Goal: Task Accomplishment & Management: Manage account settings

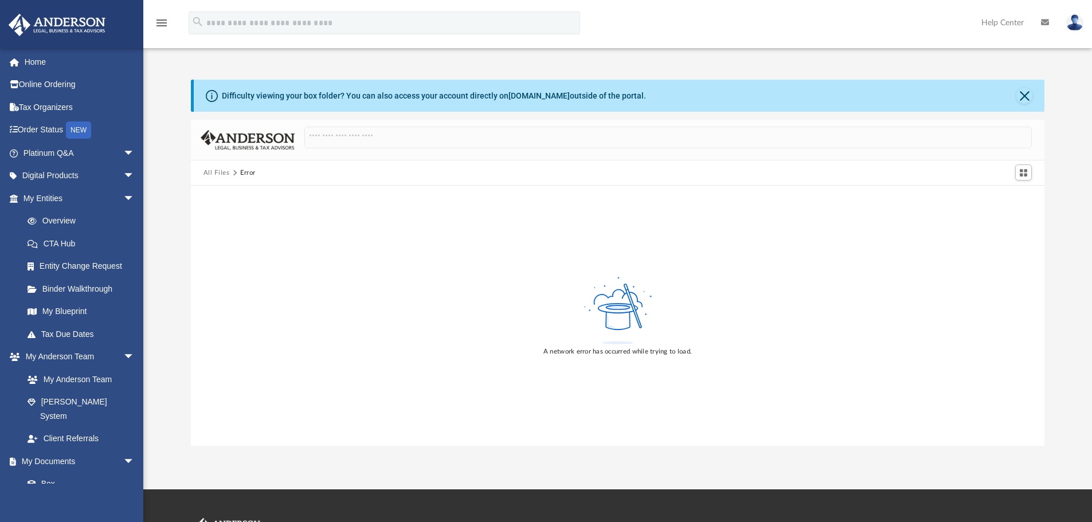
click at [216, 173] on button "All Files" at bounding box center [217, 173] width 26 height 10
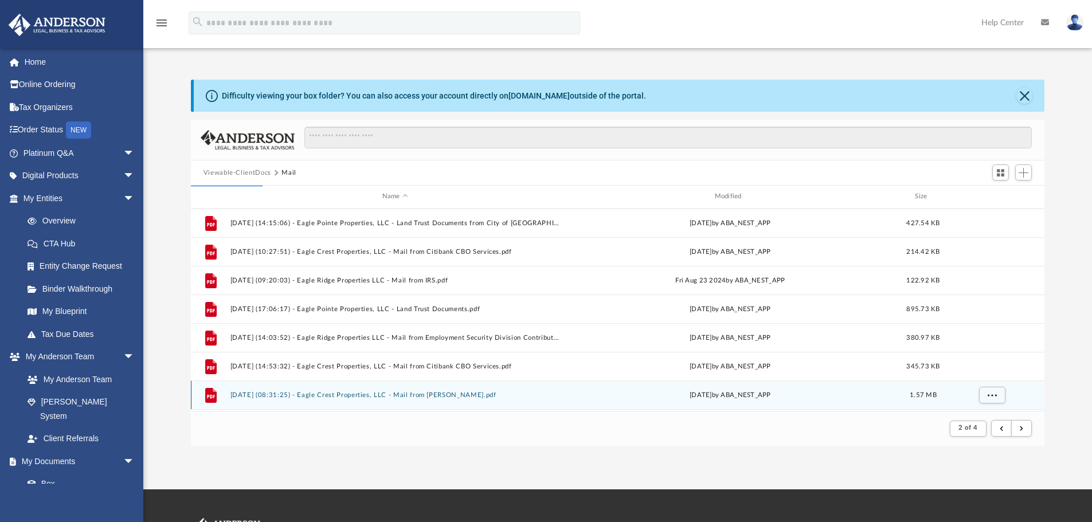
scroll to position [115, 0]
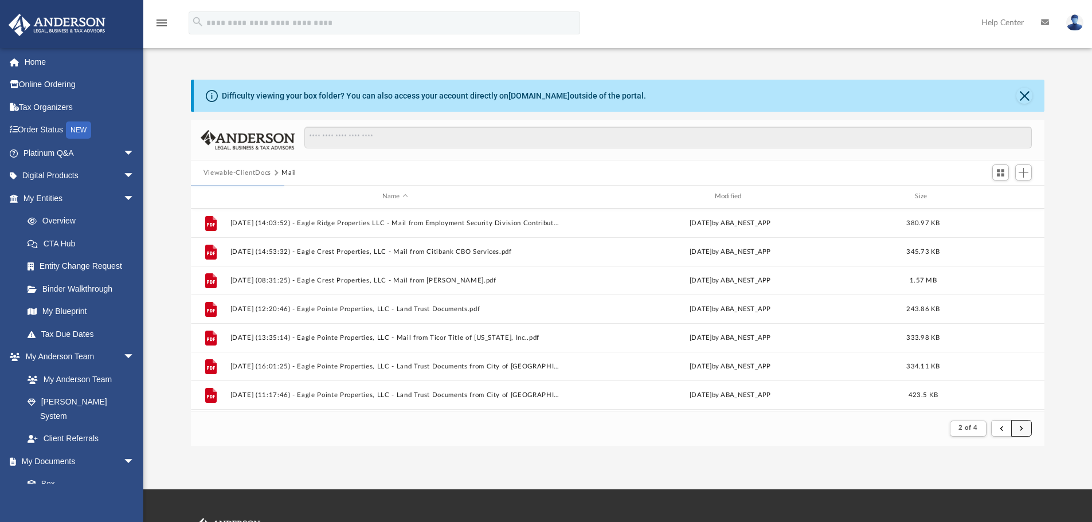
click at [1021, 429] on span "submit" at bounding box center [1021, 428] width 3 height 6
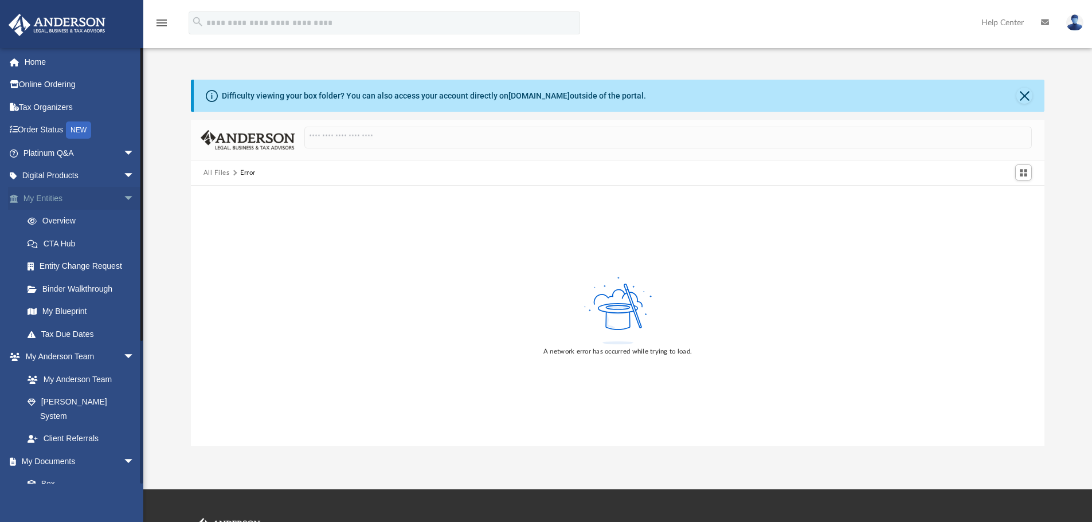
click at [41, 201] on link "My Entities arrow_drop_down" at bounding box center [80, 198] width 144 height 23
click at [123, 199] on span "arrow_drop_down" at bounding box center [134, 199] width 23 height 24
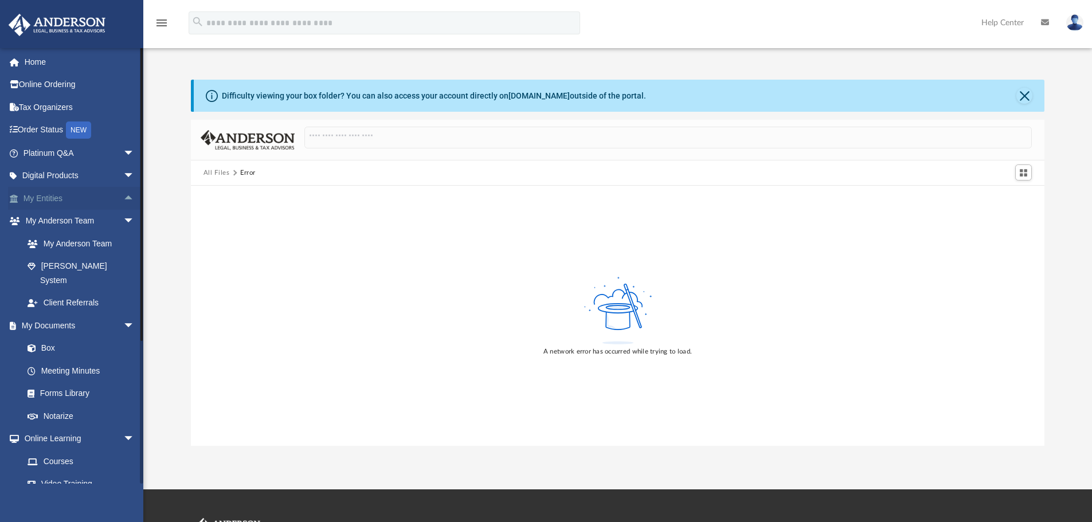
click at [123, 199] on span "arrow_drop_up" at bounding box center [134, 199] width 23 height 24
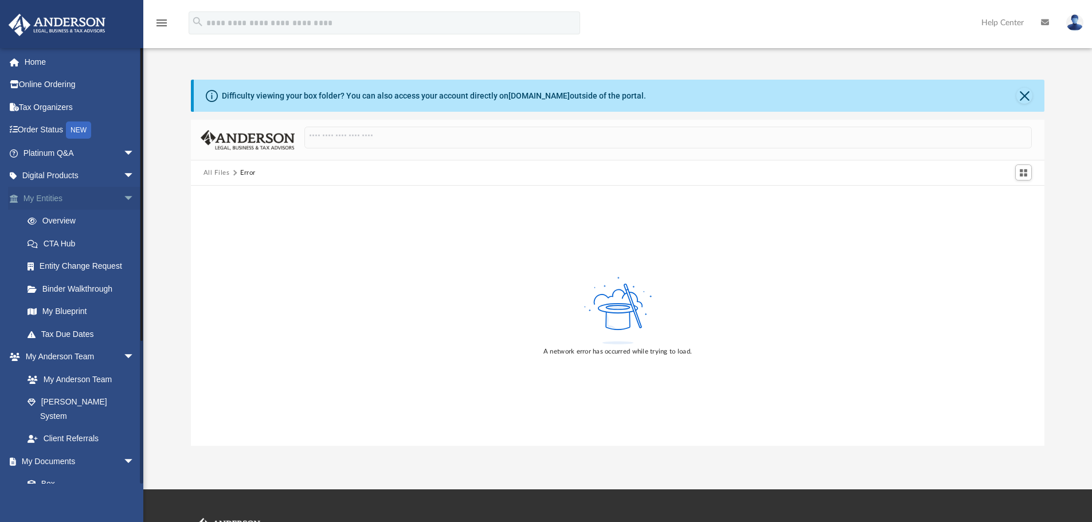
click at [123, 199] on span "arrow_drop_down" at bounding box center [134, 199] width 23 height 24
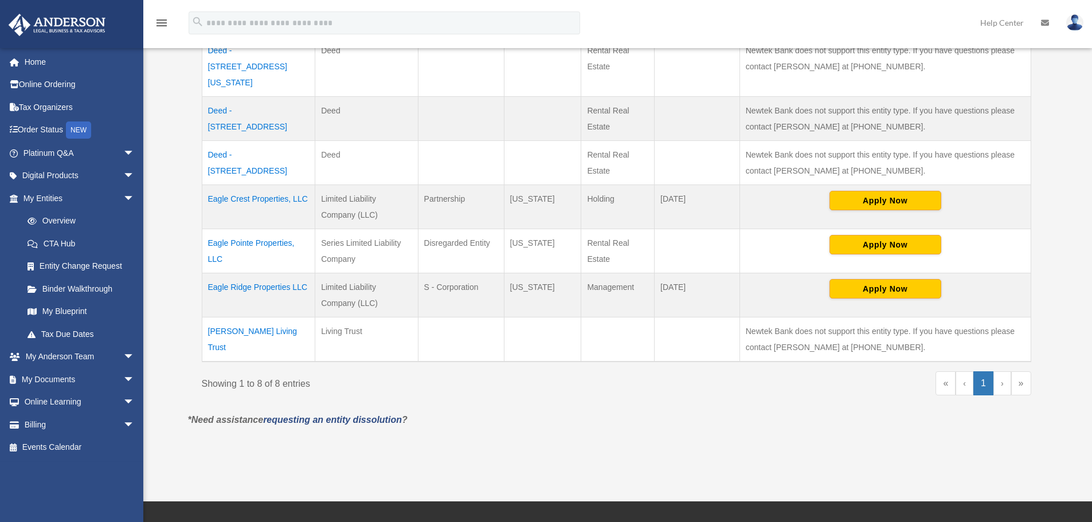
scroll to position [344, 0]
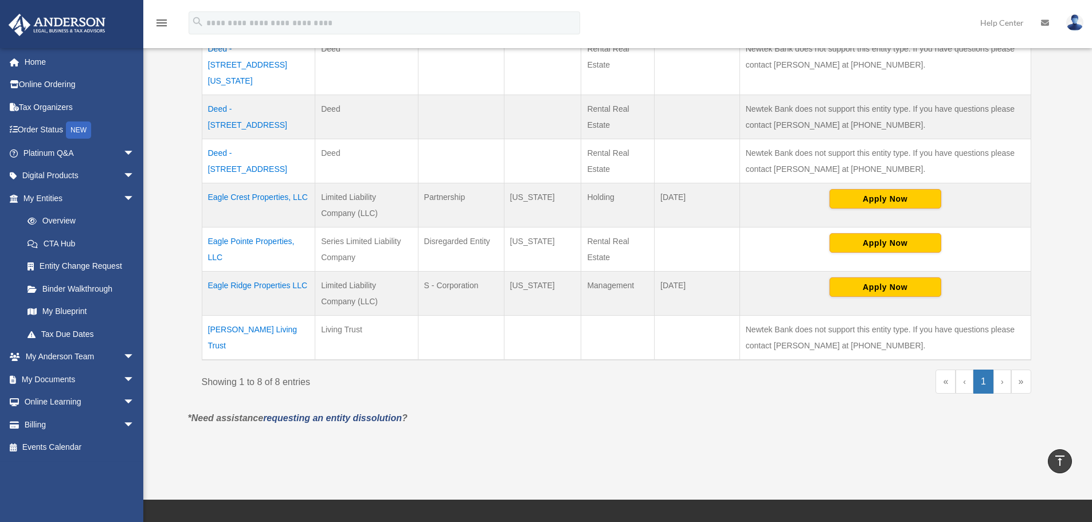
click at [1003, 370] on link "›" at bounding box center [1002, 382] width 18 height 24
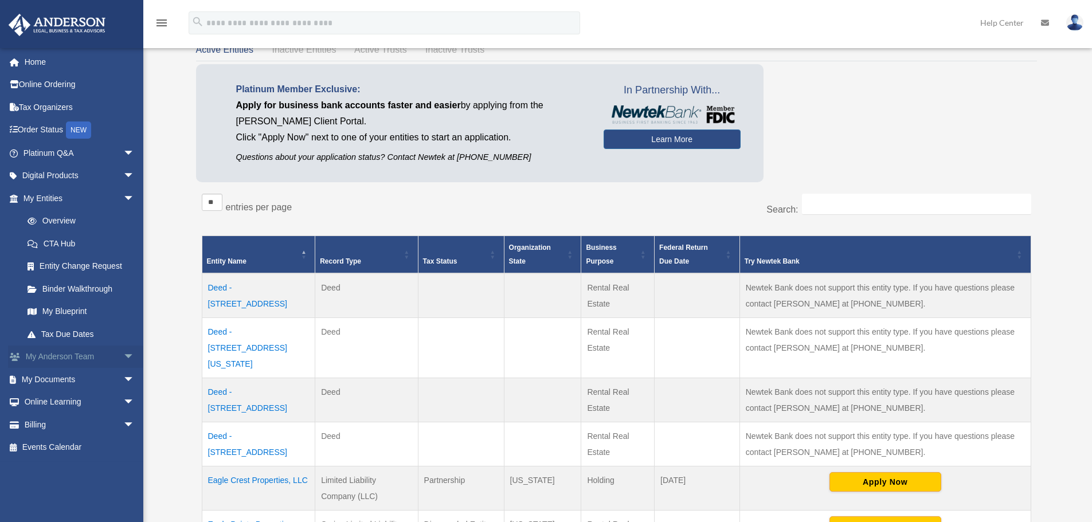
scroll to position [0, 0]
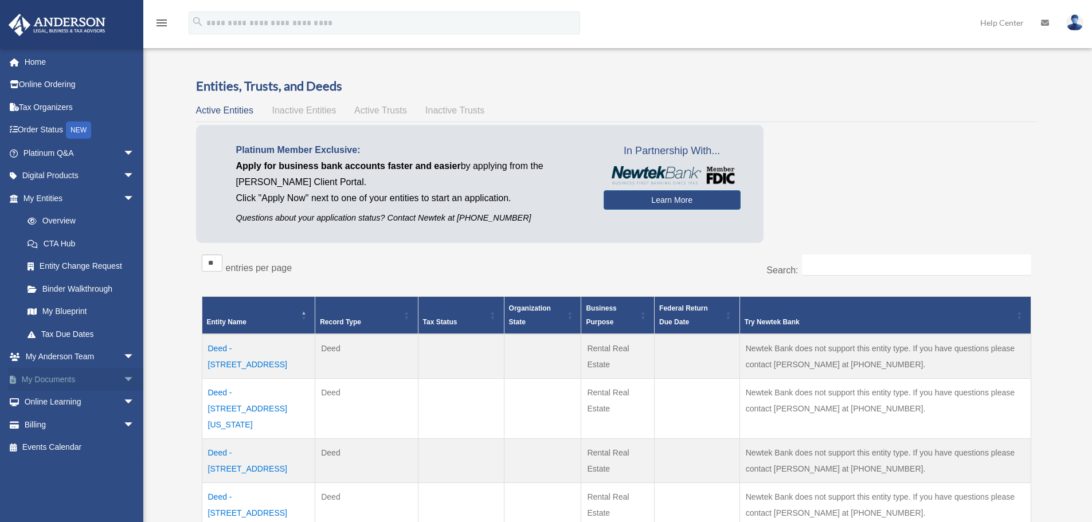
click at [56, 378] on link "My Documents arrow_drop_down" at bounding box center [80, 379] width 144 height 23
click at [123, 379] on span "arrow_drop_down" at bounding box center [134, 380] width 23 height 24
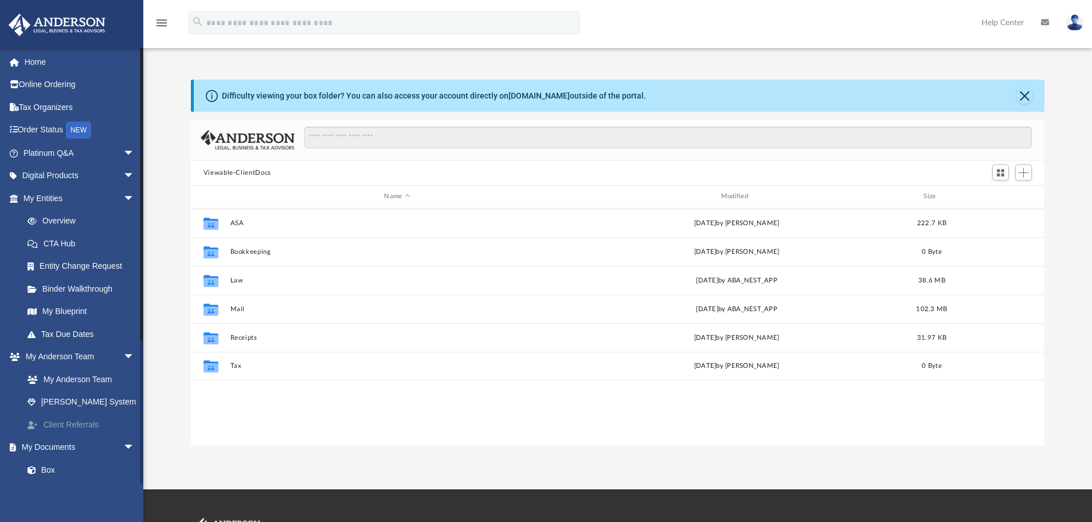
scroll to position [252, 845]
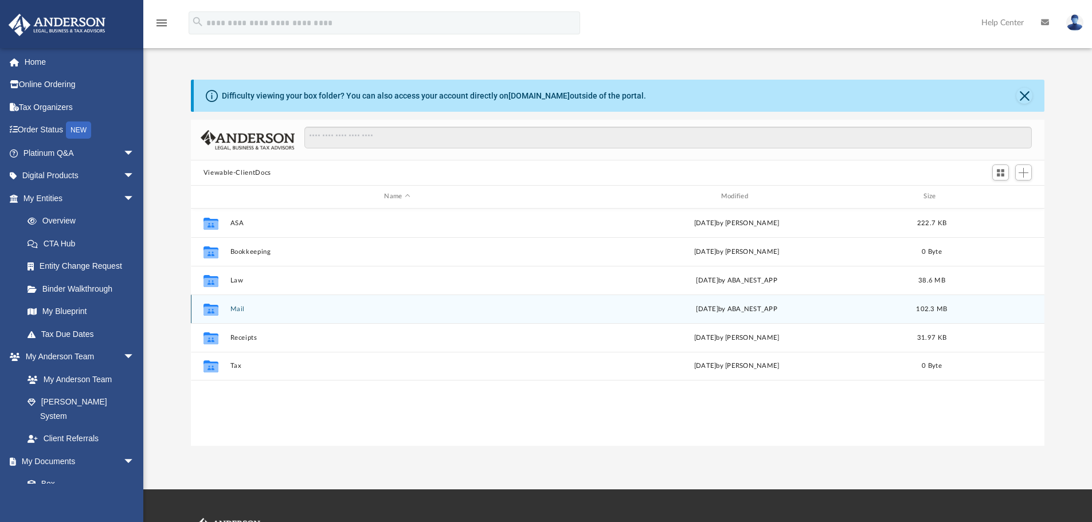
click at [236, 311] on button "Mail" at bounding box center [397, 309] width 334 height 7
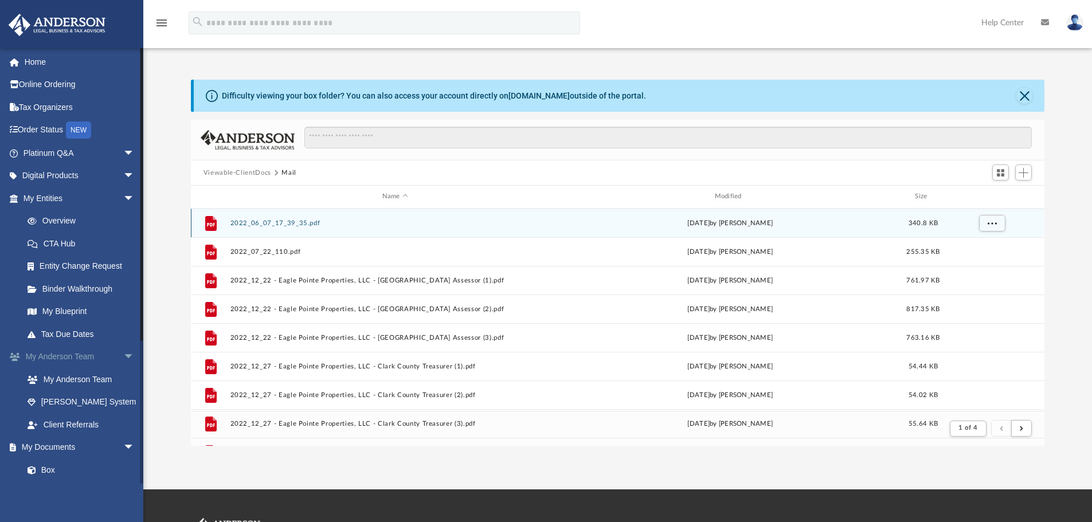
scroll to position [217, 845]
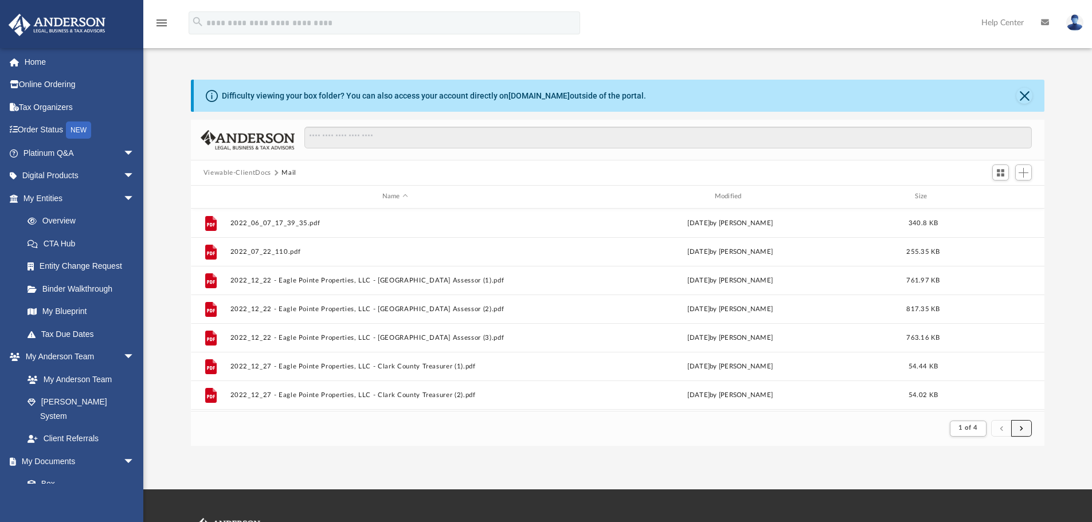
click at [1023, 432] on button "submit" at bounding box center [1021, 428] width 21 height 17
click at [1020, 430] on span "submit" at bounding box center [1021, 428] width 3 height 6
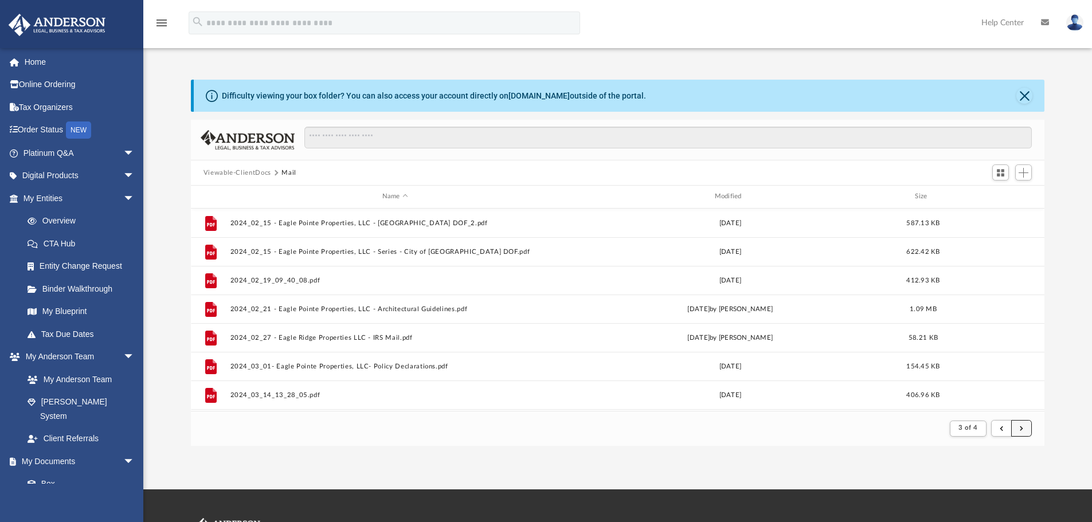
click at [1020, 430] on span "submit" at bounding box center [1021, 428] width 3 height 6
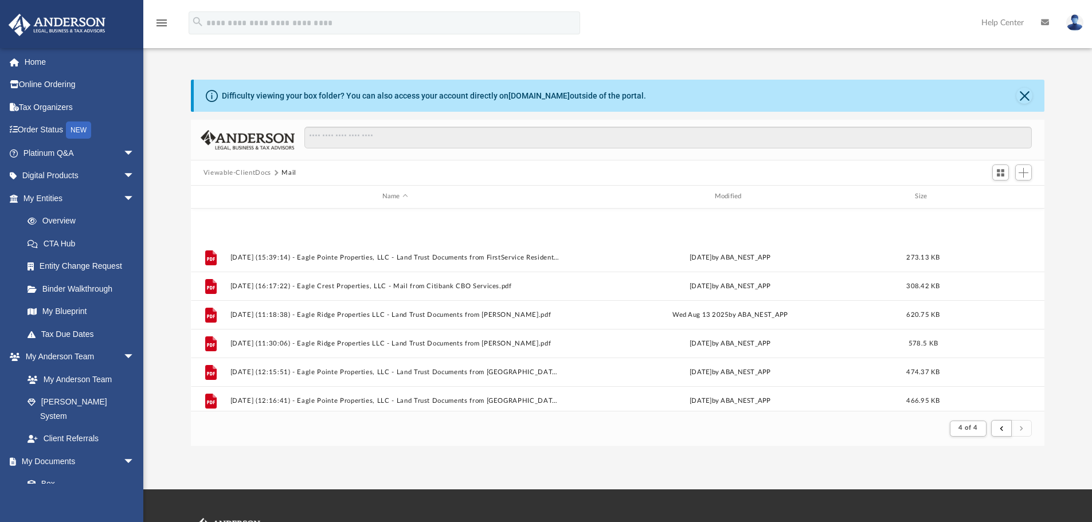
scroll to position [572, 0]
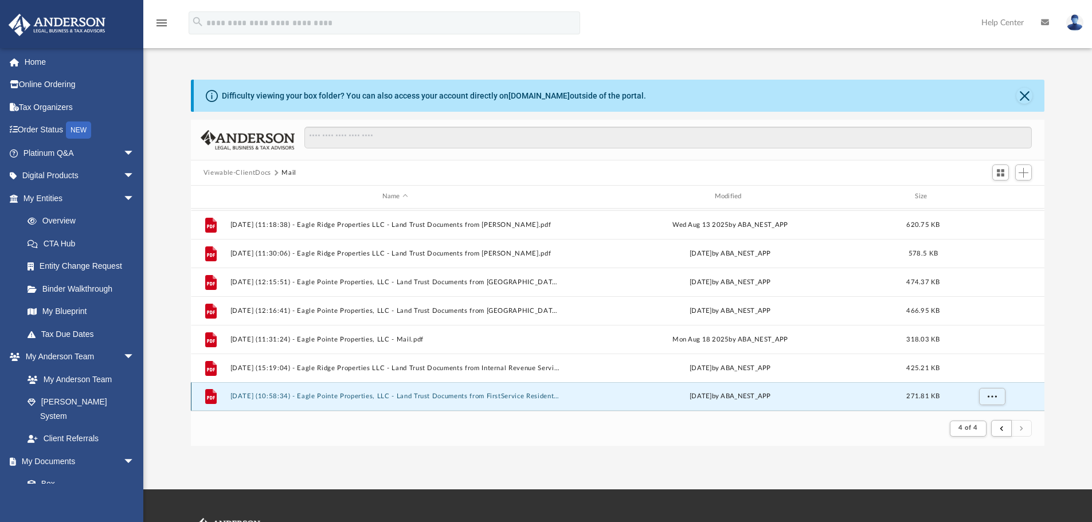
click at [386, 396] on button "2025.08.26 (10:58:34) - Eagle Pointe Properties, LLC - Land Trust Documents fro…" at bounding box center [395, 396] width 330 height 7
